Goal: Information Seeking & Learning: Learn about a topic

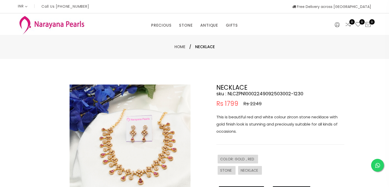
select select "INR"
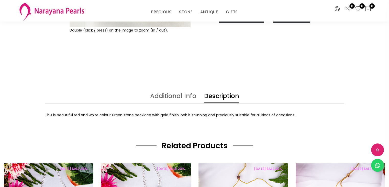
scroll to position [179, 0]
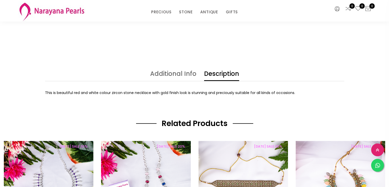
click at [218, 72] on link "Description" at bounding box center [221, 76] width 35 height 10
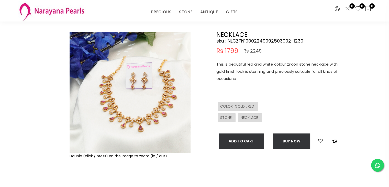
scroll to position [26, 0]
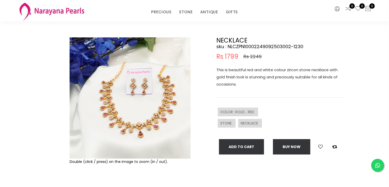
click at [122, 106] on img at bounding box center [130, 97] width 121 height 121
click at [125, 105] on img at bounding box center [130, 97] width 121 height 121
click at [159, 142] on img at bounding box center [130, 97] width 121 height 121
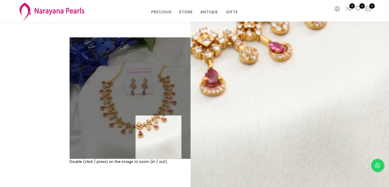
click at [159, 142] on img at bounding box center [130, 97] width 121 height 121
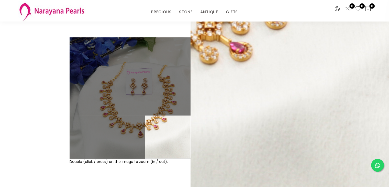
click at [167, 168] on div "Double (click / press) on the image to zoom (in / out)." at bounding box center [130, 117] width 124 height 161
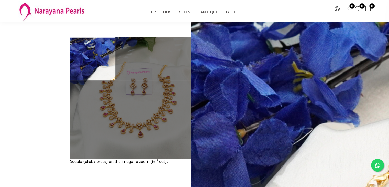
click at [37, 33] on div "Double (click / press) on the image to zoom (in / out). NECKLACE sku : NLCZPN10…" at bounding box center [194, 118] width 389 height 212
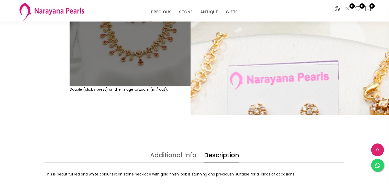
scroll to position [51, 0]
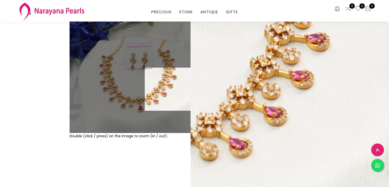
click at [141, 159] on div "Double (click / press) on the image to zoom (in / out)." at bounding box center [130, 92] width 124 height 161
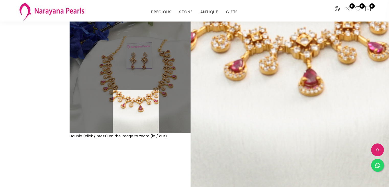
click at [136, 120] on img at bounding box center [130, 72] width 121 height 121
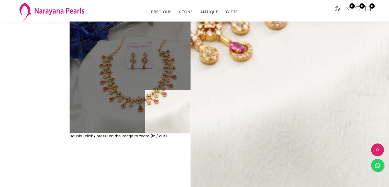
click at [103, 168] on div "Double (click / press) on the image to zoom (in / out)." at bounding box center [130, 92] width 124 height 161
click at [103, 167] on div "Double (click / press) on the image to zoom (in / out)." at bounding box center [130, 92] width 124 height 161
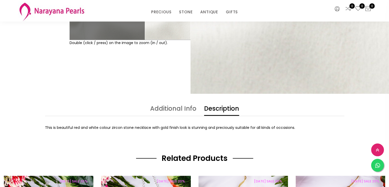
scroll to position [143, 0]
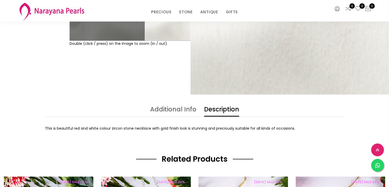
click at [155, 66] on div "Double (click / press) on the image to zoom (in / out)." at bounding box center [130, -1] width 124 height 161
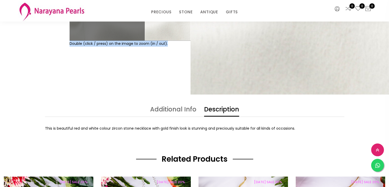
click at [155, 66] on div "Double (click / press) on the image to zoom (in / out)." at bounding box center [130, -1] width 124 height 161
click at [157, 80] on div "Double (click / press) on the image to zoom (in / out). NECKLACE sku : NLCZPN10…" at bounding box center [194, 0] width 389 height 212
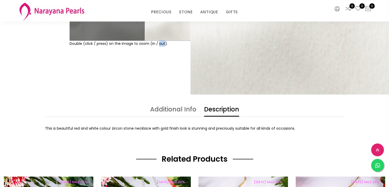
click at [157, 81] on div "Double (click / press) on the image to zoom (in / out). NECKLACE sku : NLCZPN10…" at bounding box center [194, 0] width 389 height 212
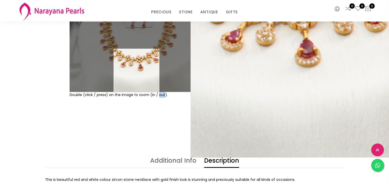
scroll to position [0, 0]
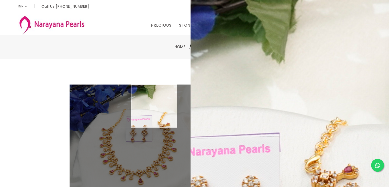
click at [158, 71] on div "Double (click / press) on the image to zoom (in / out). NECKLACE sku : NLCZPN10…" at bounding box center [194, 165] width 389 height 212
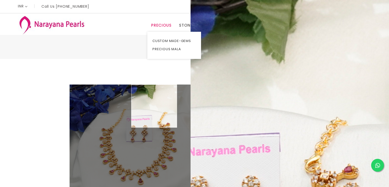
click at [163, 26] on link "PRECIOUS" at bounding box center [161, 25] width 20 height 8
click at [160, 69] on div "Double (click / press) on the image to zoom (in / out). NECKLACE sku : NLCZPN10…" at bounding box center [194, 165] width 389 height 212
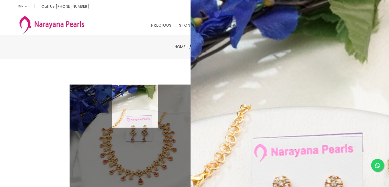
drag, startPoint x: 135, startPoint y: 104, endPoint x: 134, endPoint y: 111, distance: 8.0
click at [134, 109] on img at bounding box center [130, 144] width 121 height 121
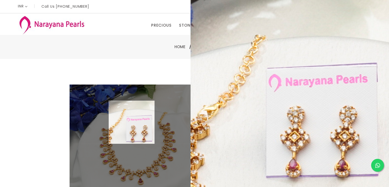
click at [132, 122] on img at bounding box center [130, 144] width 121 height 121
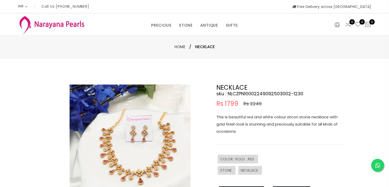
click at [132, 122] on img at bounding box center [130, 144] width 121 height 121
drag, startPoint x: 286, startPoint y: 117, endPoint x: 313, endPoint y: 117, distance: 27.9
click at [313, 117] on p "This is beautiful red and white colour zircon stone necklace with gold finish l…" at bounding box center [280, 123] width 128 height 21
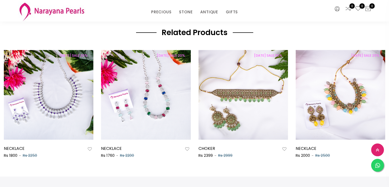
scroll to position [302, 0]
